Goal: Task Accomplishment & Management: Manage account settings

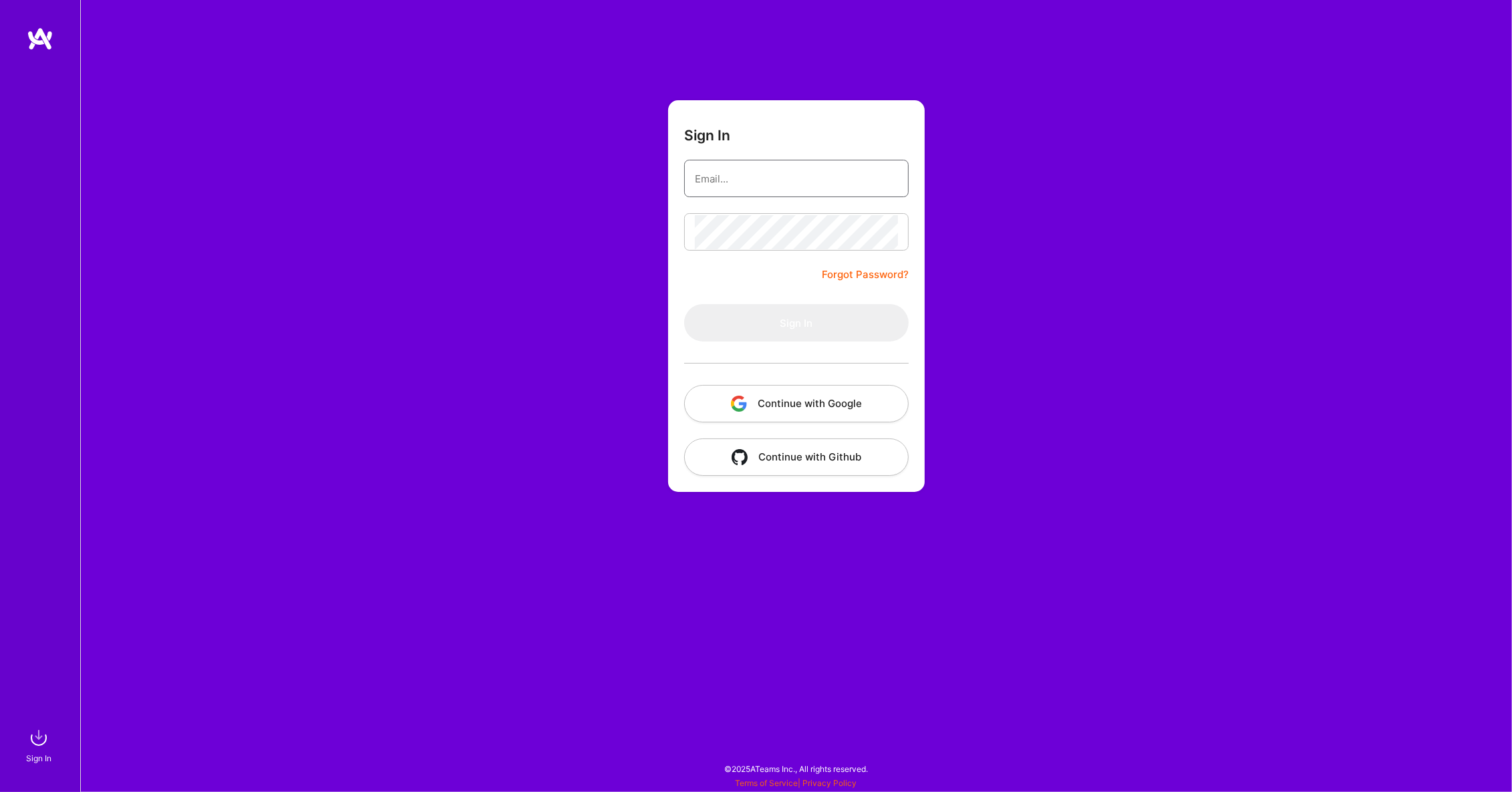
type input "[EMAIL_ADDRESS][DOMAIN_NAME]"
click at [730, 315] on button "Sign In" at bounding box center [796, 323] width 224 height 38
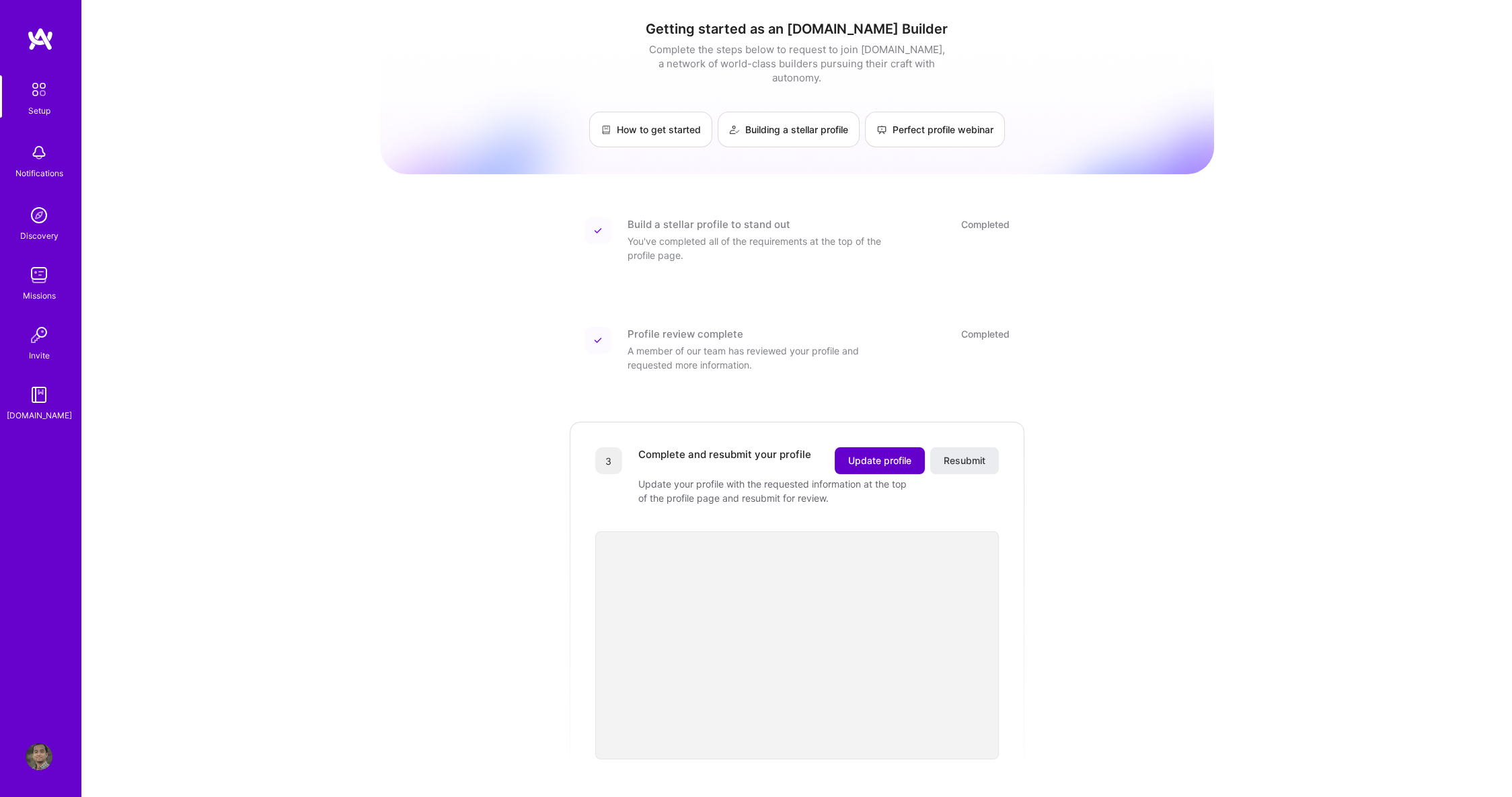
click at [899, 454] on span "Update profile" at bounding box center [880, 460] width 63 height 13
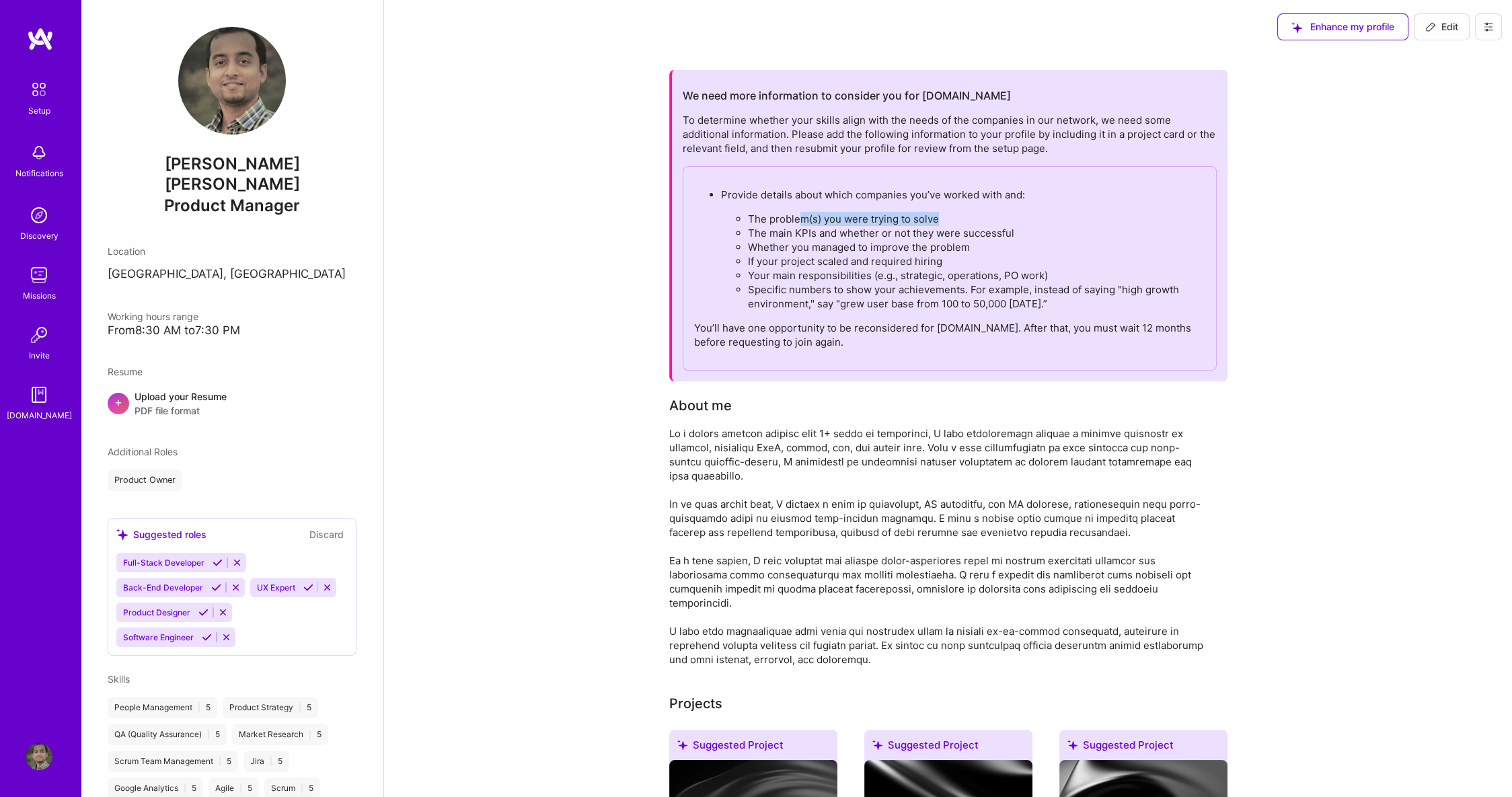
drag, startPoint x: 869, startPoint y: 215, endPoint x: 949, endPoint y: 247, distance: 86.2
click at [948, 229] on ul "The problem(s) you were trying to solve The main KPIs and whether or not they w…" at bounding box center [963, 261] width 485 height 99
drag, startPoint x: 957, startPoint y: 292, endPoint x: 954, endPoint y: 299, distance: 7.6
click at [958, 292] on li "Specific numbers to show your achievements. For example, instead of saying "hig…" at bounding box center [977, 296] width 457 height 28
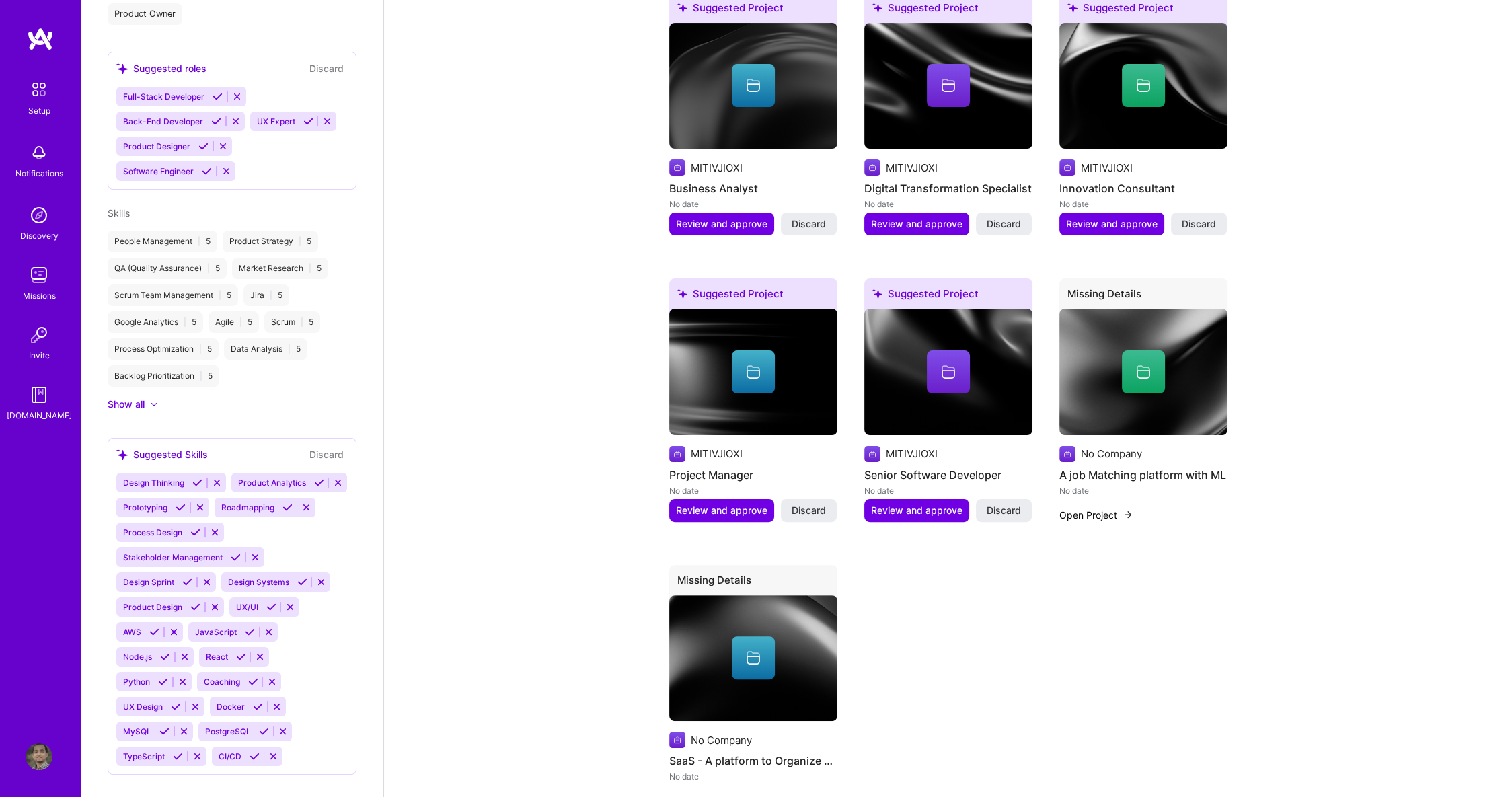
scroll to position [1121, 0]
